Goal: Information Seeking & Learning: Learn about a topic

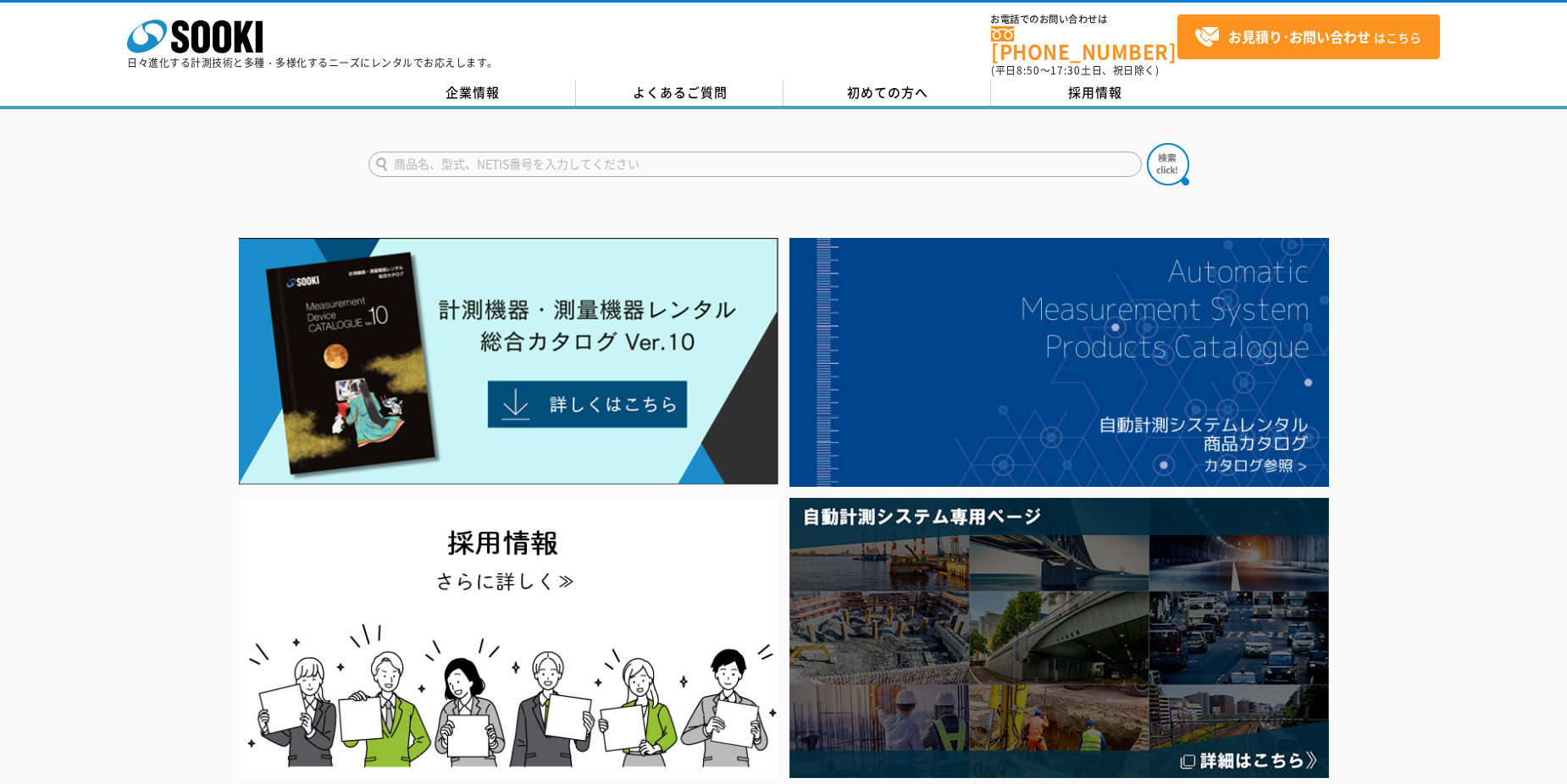
click at [774, 143] on form at bounding box center [784, 166] width 830 height 48
click at [768, 152] on input "text" at bounding box center [755, 164] width 774 height 25
type input "サーモトレーサー"
click at [1161, 148] on img at bounding box center [1168, 163] width 42 height 42
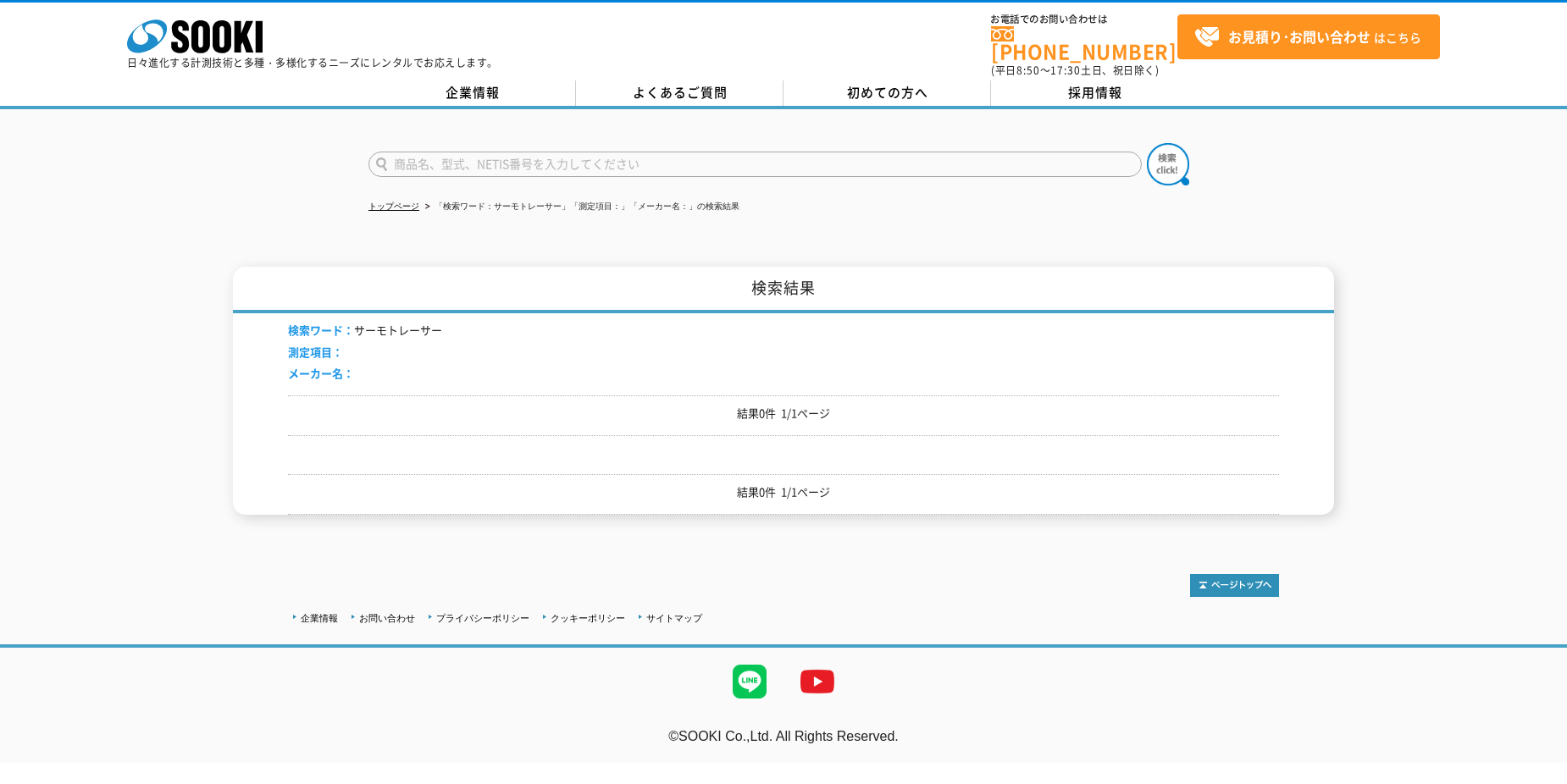
click at [637, 156] on input "text" at bounding box center [755, 164] width 774 height 25
type input "赤外線カメラ"
click at [1147, 143] on button at bounding box center [1168, 163] width 42 height 42
click at [654, 152] on input "text" at bounding box center [755, 164] width 774 height 25
type input "赤外線カメラ"
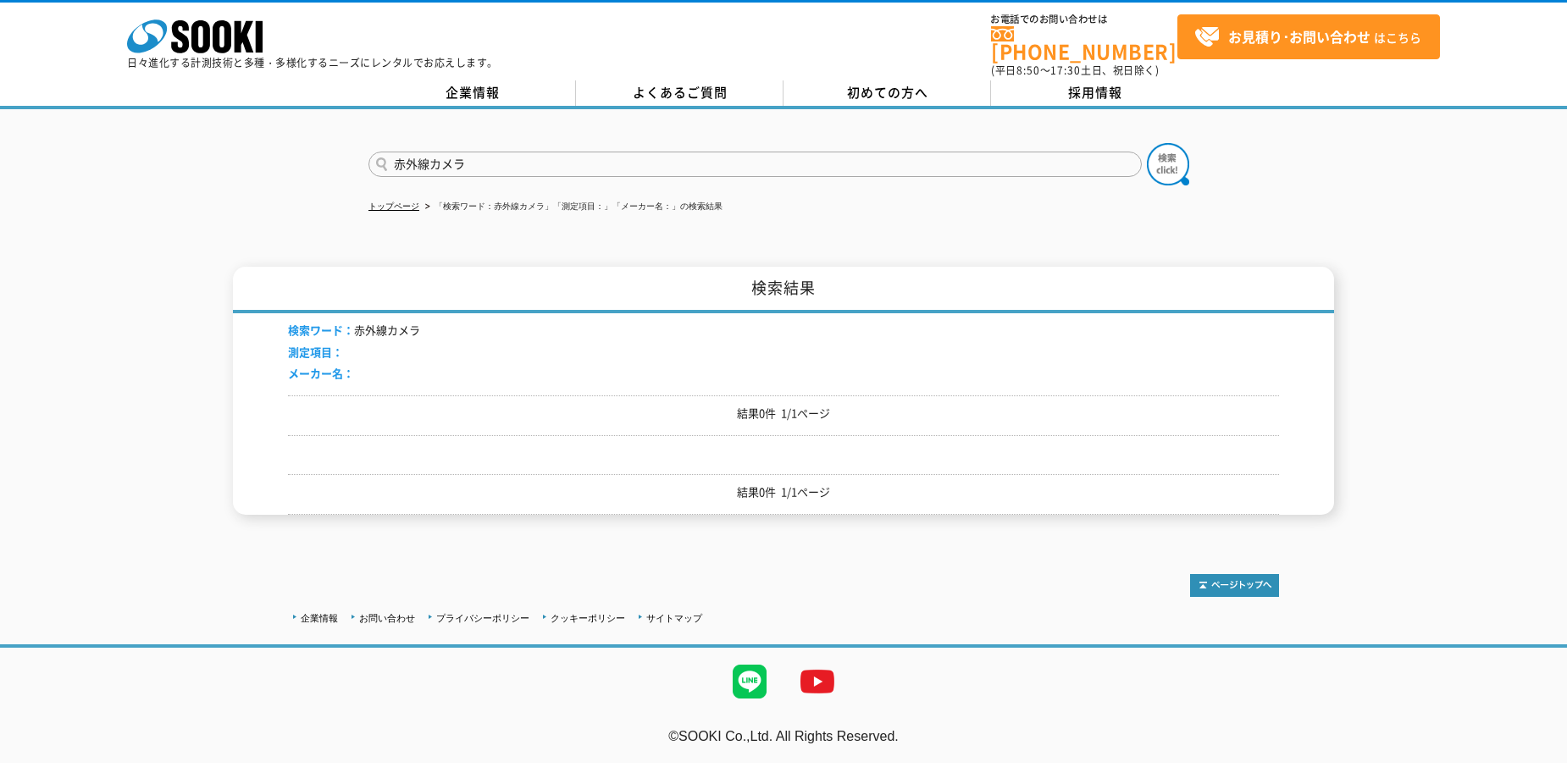
click at [1147, 143] on button at bounding box center [1168, 163] width 42 height 42
